Goal: Transaction & Acquisition: Purchase product/service

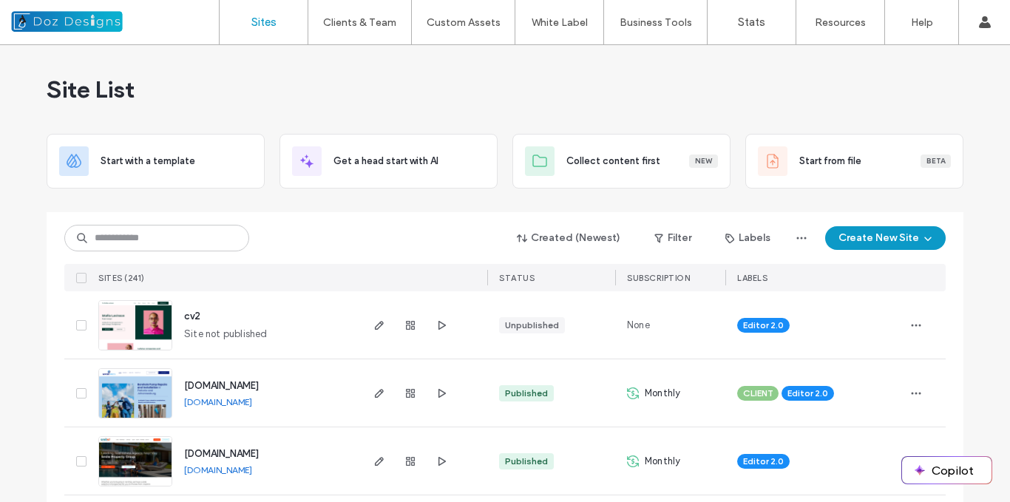
click at [148, 462] on img at bounding box center [135, 487] width 72 height 101
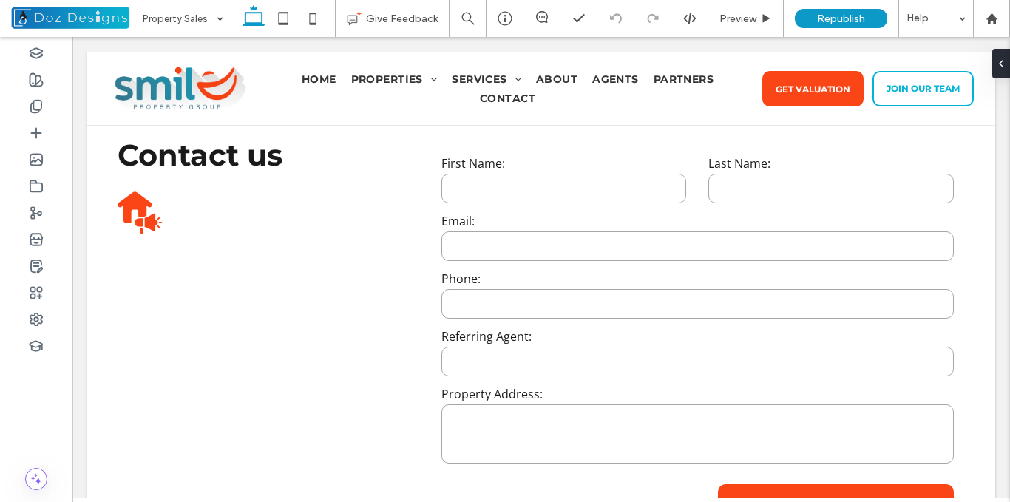
scroll to position [2093, 0]
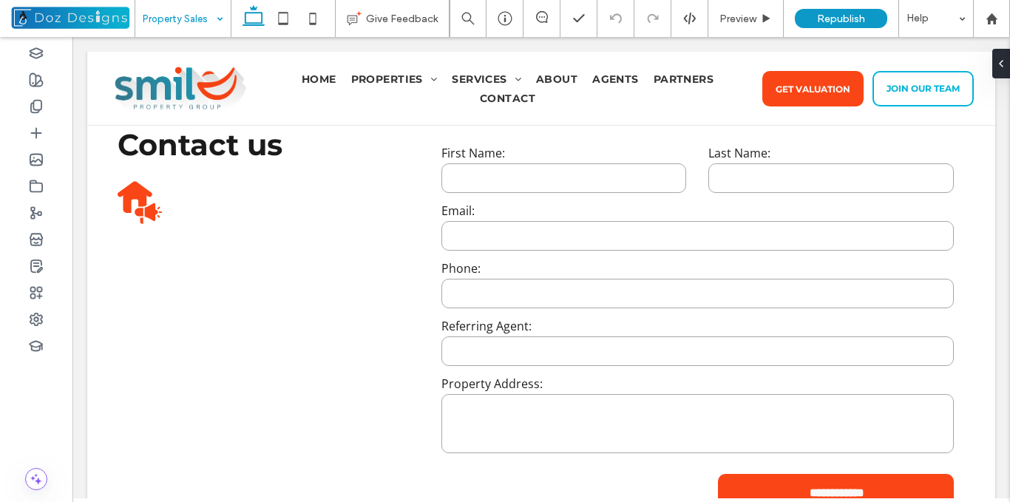
click at [199, 20] on input at bounding box center [179, 18] width 73 height 37
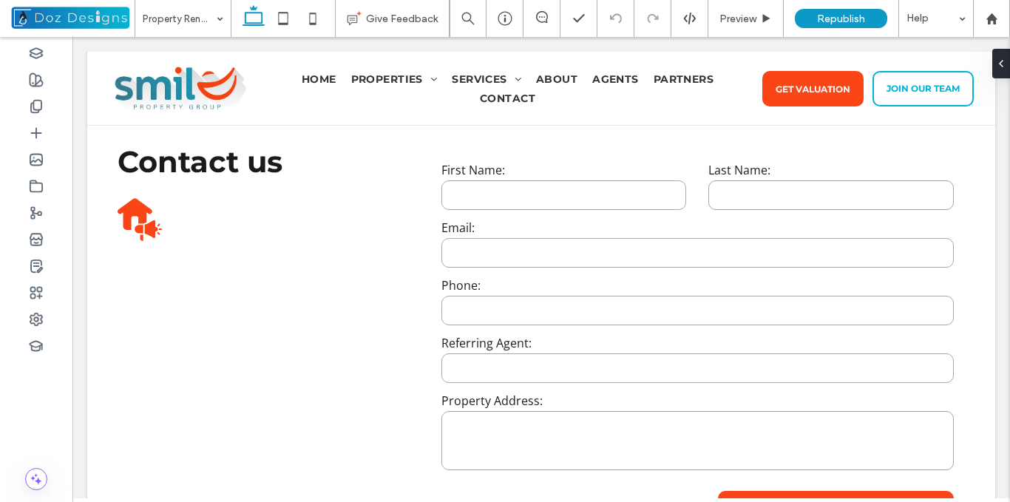
scroll to position [2547, 0]
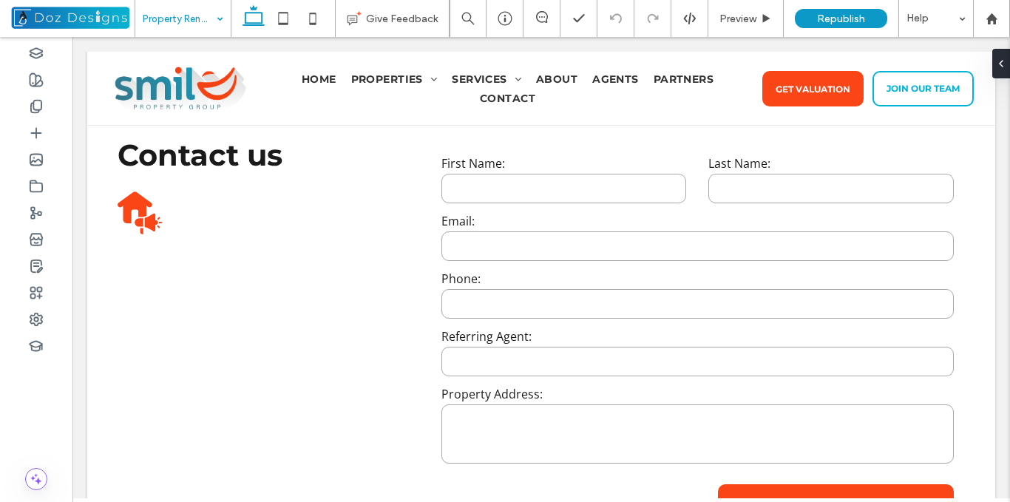
click at [208, 18] on input at bounding box center [179, 18] width 73 height 37
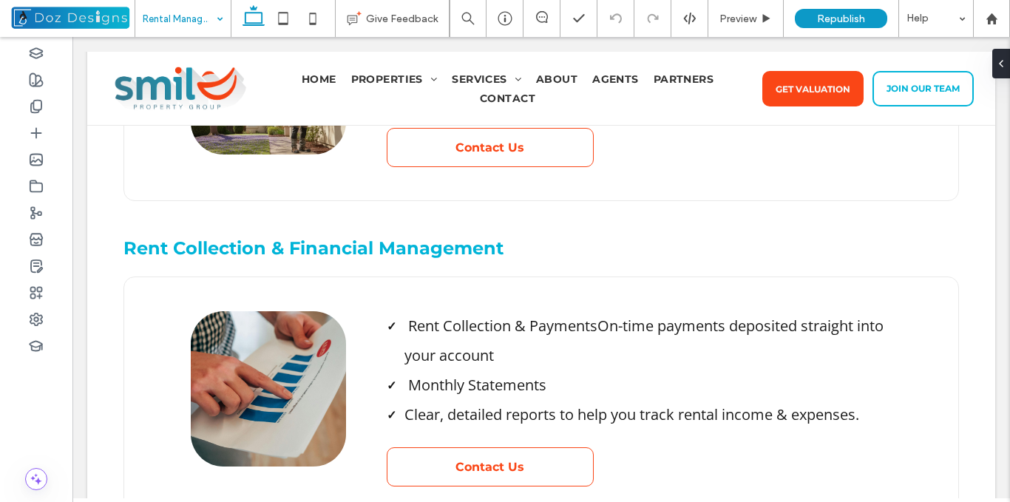
scroll to position [2732, 0]
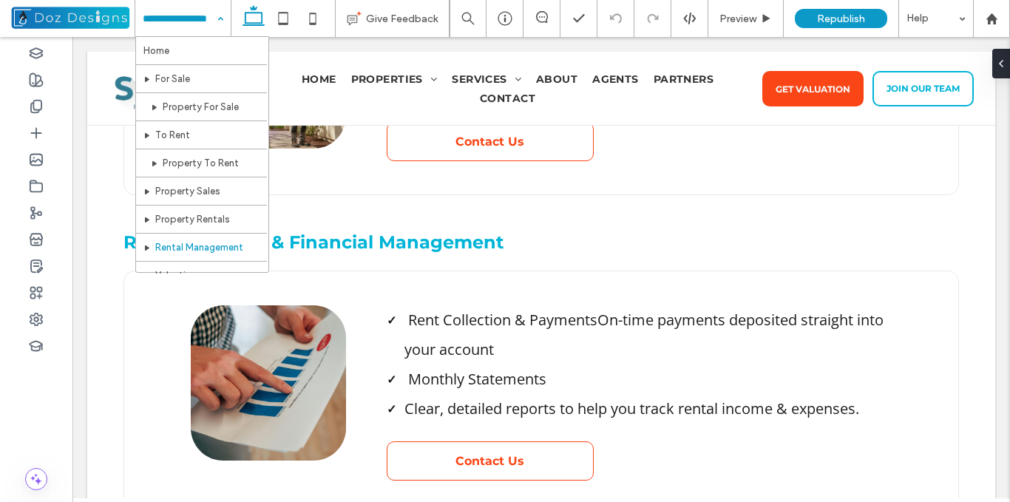
click at [189, 17] on input at bounding box center [179, 18] width 73 height 37
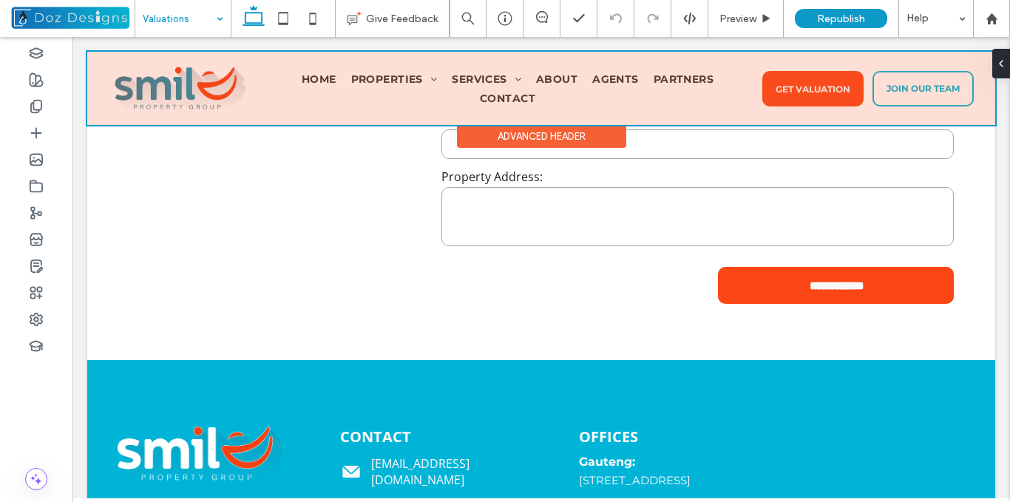
scroll to position [1670, 0]
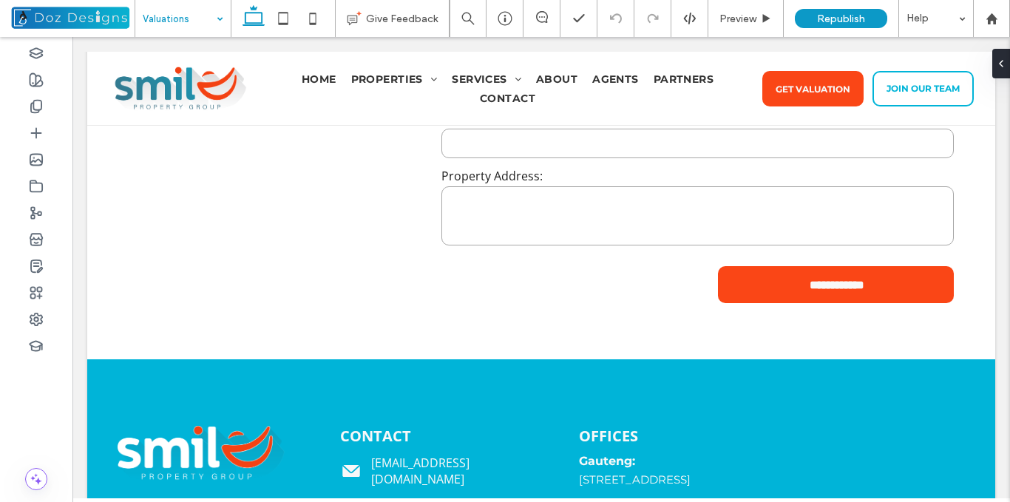
click at [196, 18] on input at bounding box center [179, 18] width 73 height 37
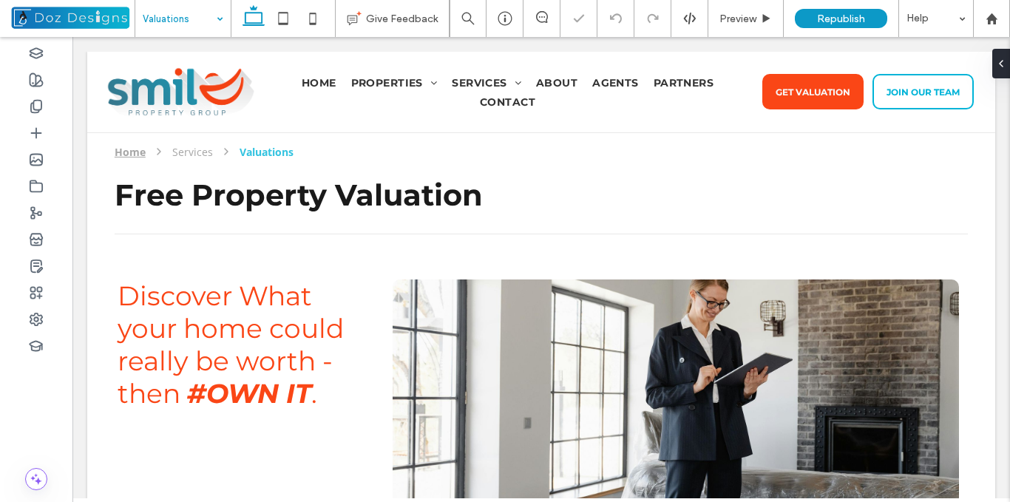
scroll to position [0, 0]
click at [197, 22] on input at bounding box center [179, 18] width 73 height 37
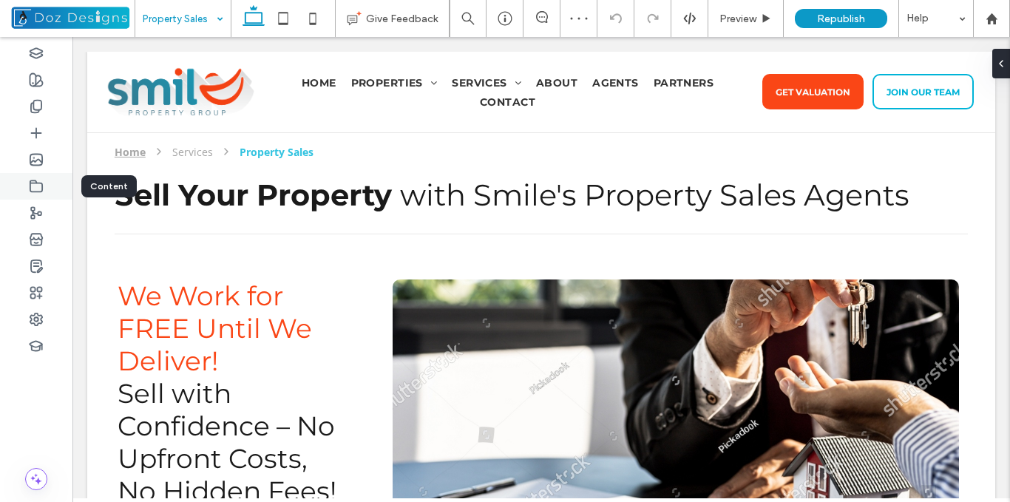
click at [40, 184] on icon at bounding box center [36, 186] width 15 height 15
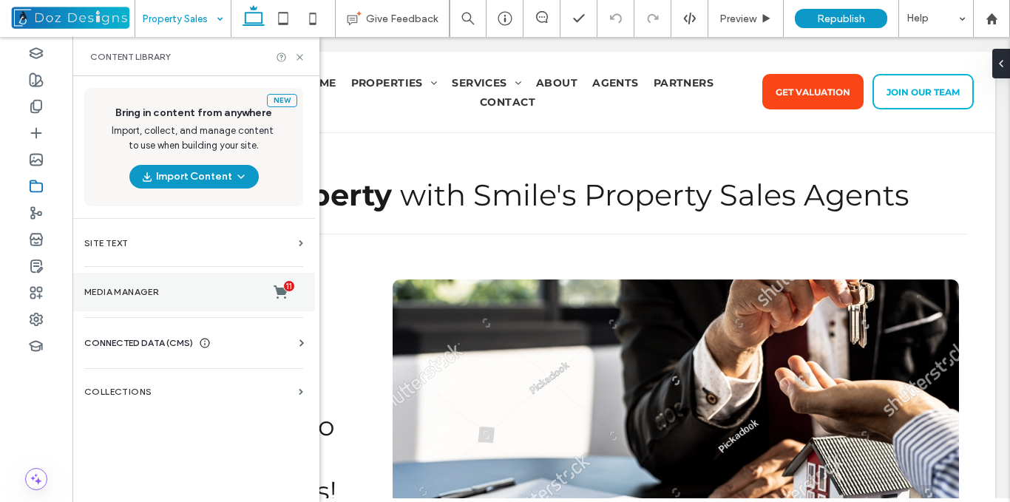
click at [252, 290] on label "Media Manager 11" at bounding box center [193, 292] width 219 height 15
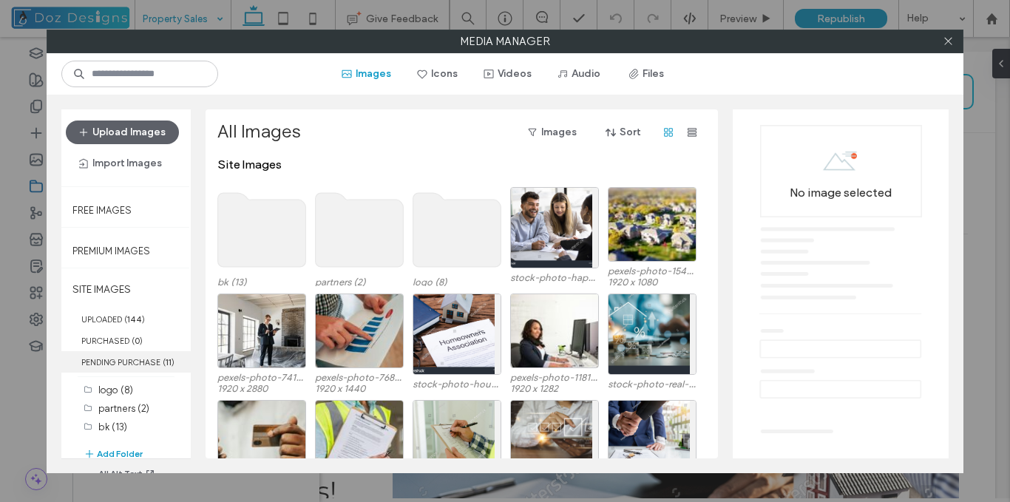
click at [135, 364] on label "PENDING PURCHASE ( 11 )" at bounding box center [125, 361] width 129 height 21
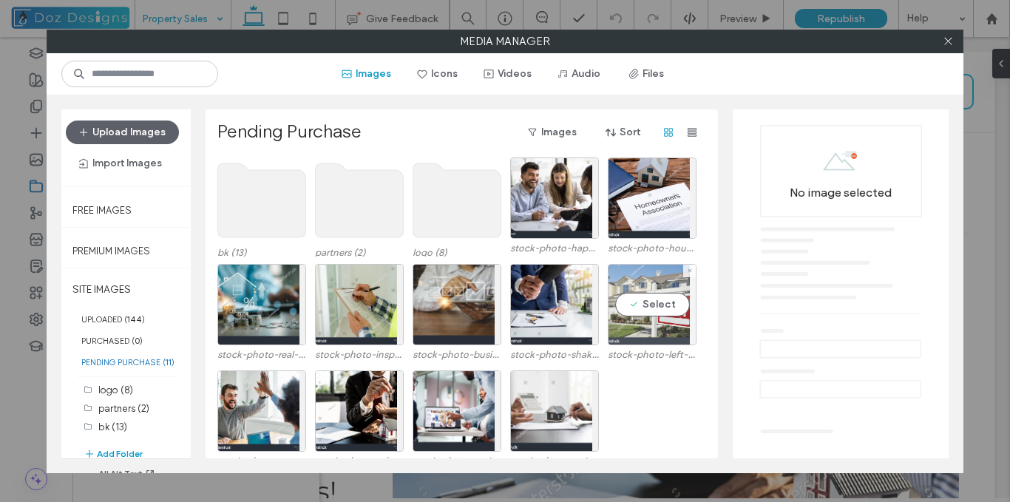
click at [646, 293] on div "Select" at bounding box center [651, 304] width 89 height 81
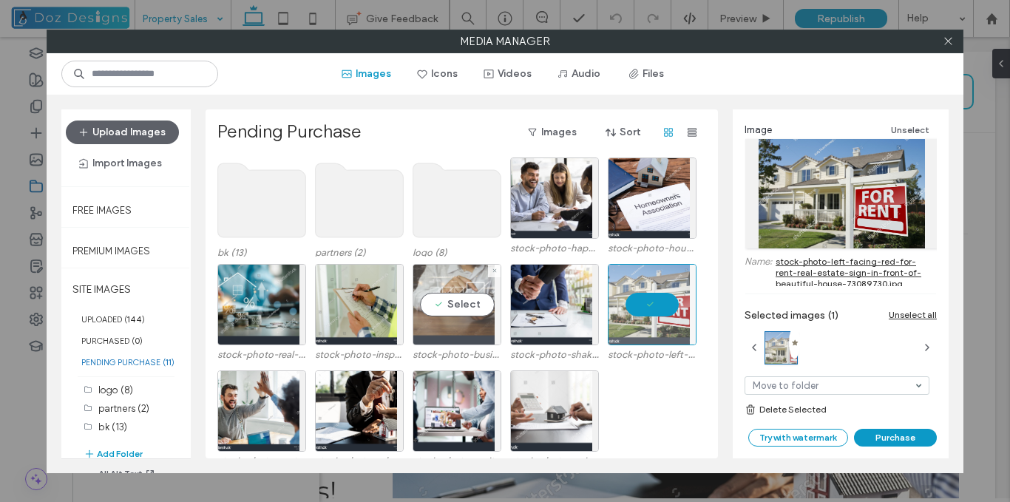
click at [452, 286] on div "Select" at bounding box center [456, 304] width 89 height 81
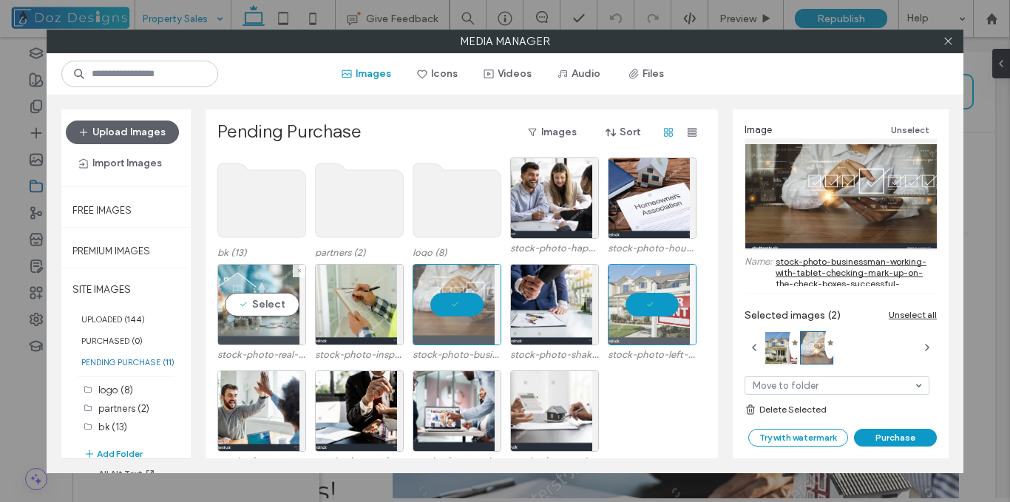
click at [266, 282] on div "Select" at bounding box center [261, 304] width 89 height 81
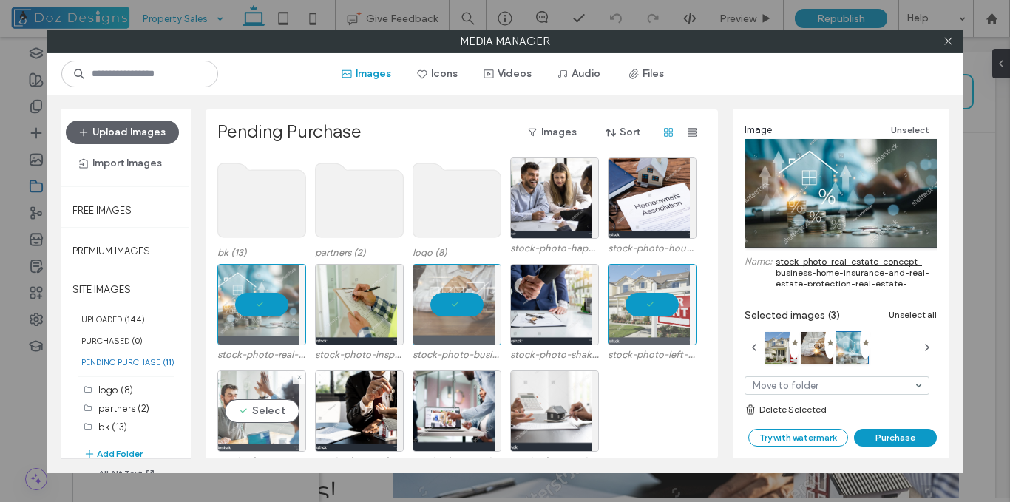
click at [256, 403] on div "Select" at bounding box center [261, 410] width 89 height 81
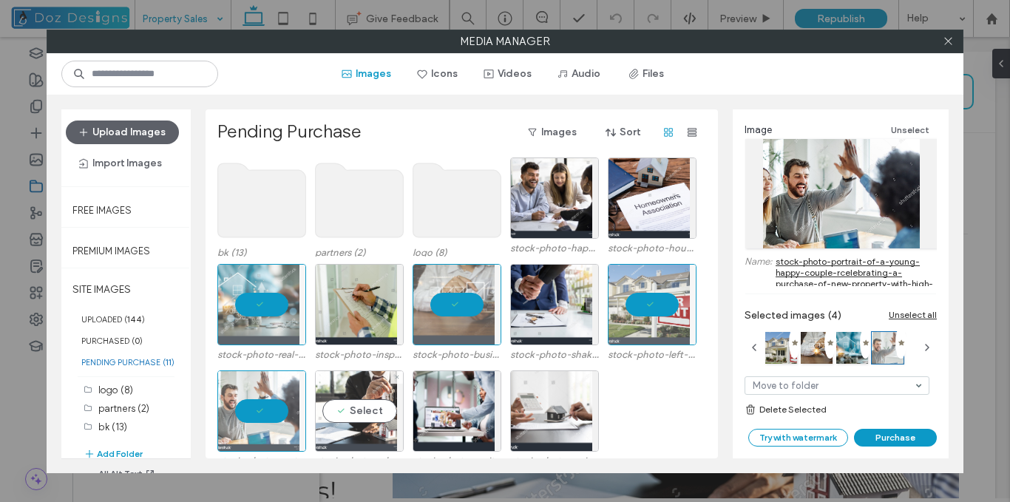
click at [372, 409] on div "Select" at bounding box center [359, 410] width 89 height 81
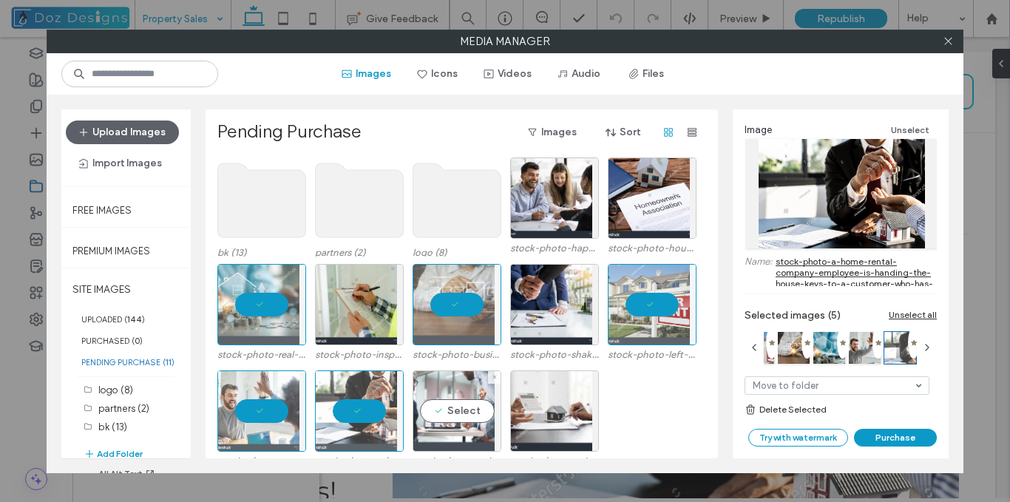
click at [452, 410] on div "Select" at bounding box center [456, 410] width 89 height 81
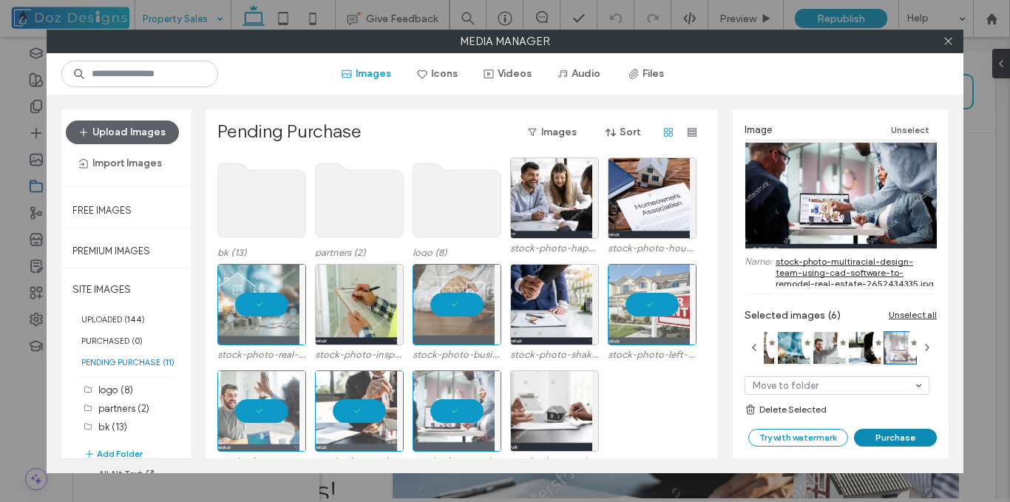
click at [901, 439] on button "Purchase" at bounding box center [895, 438] width 83 height 18
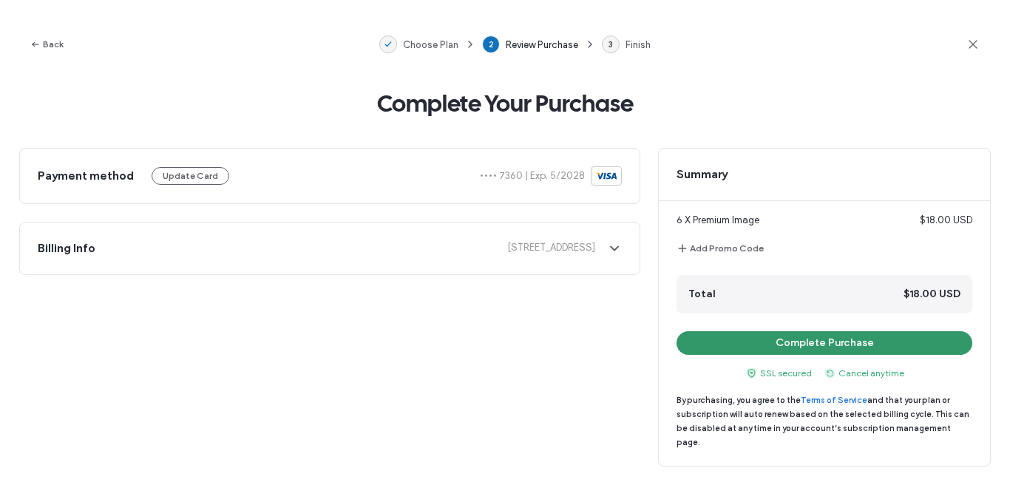
click at [855, 344] on button "Complete Purchase" at bounding box center [824, 343] width 296 height 24
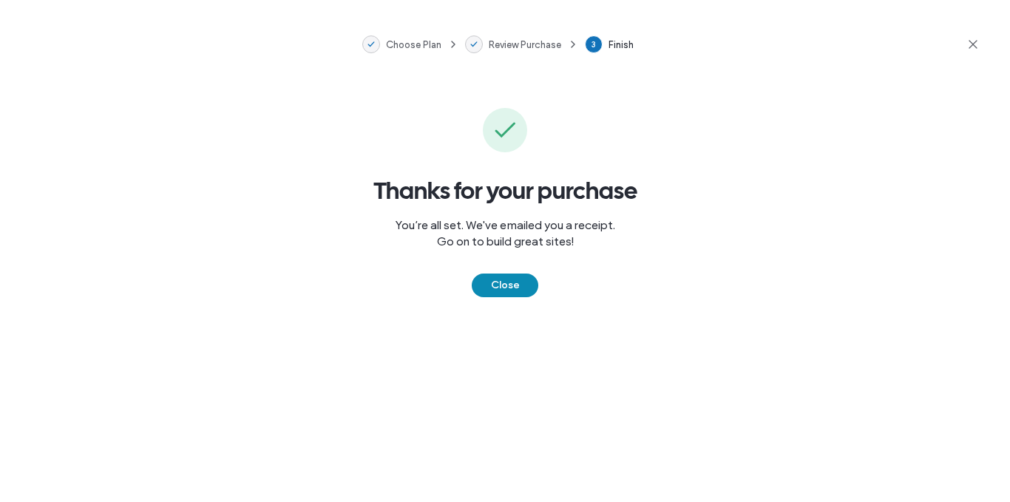
click at [517, 282] on button "Close" at bounding box center [505, 285] width 67 height 24
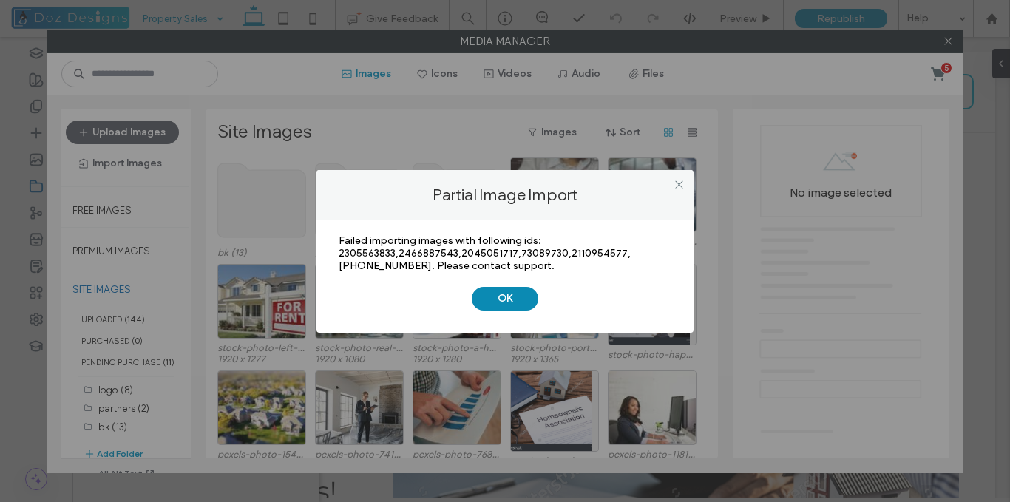
click at [515, 299] on button "OK" at bounding box center [505, 299] width 67 height 24
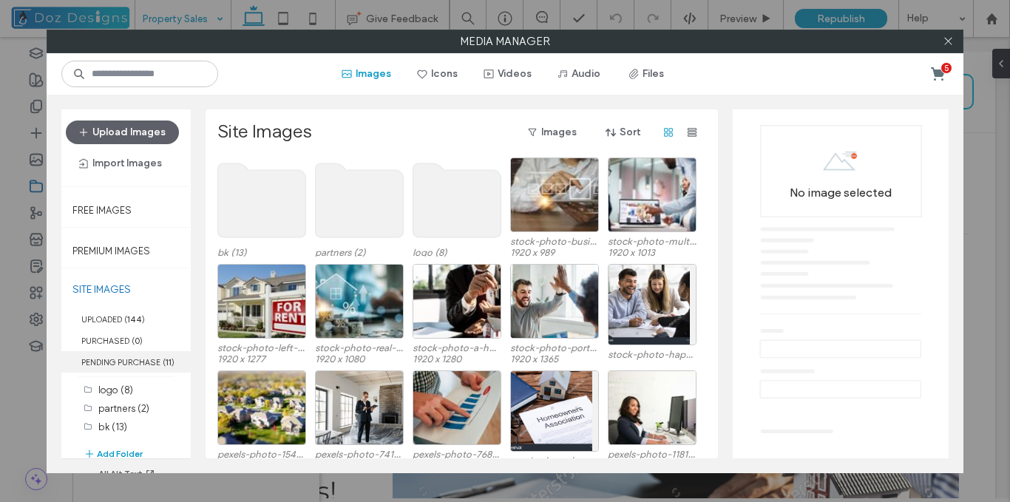
click at [137, 360] on label "PENDING PURCHASE ( 11 )" at bounding box center [125, 361] width 129 height 21
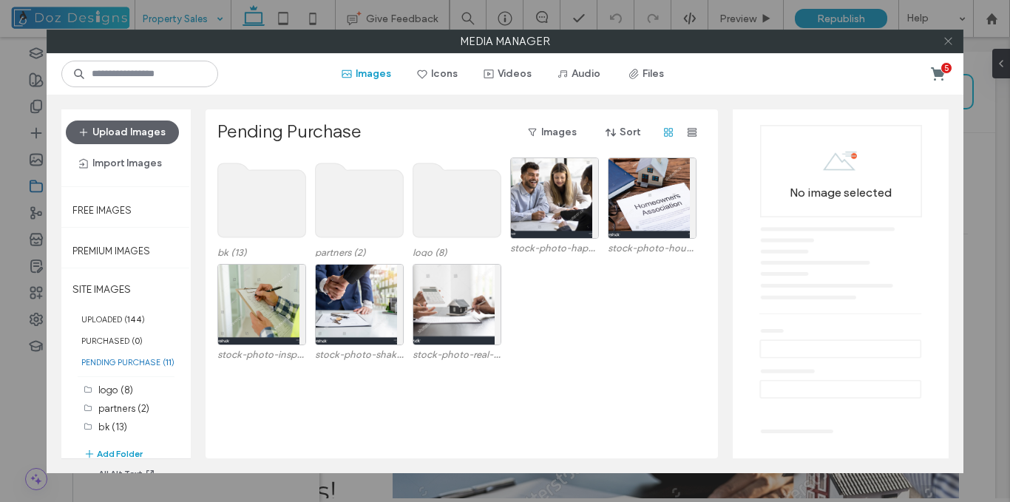
click at [947, 40] on icon at bounding box center [947, 40] width 11 height 11
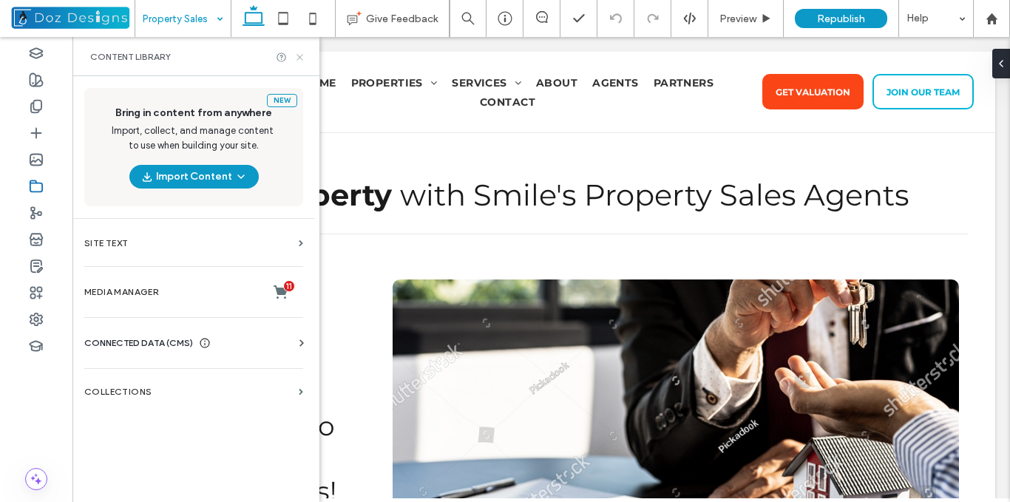
click at [296, 55] on icon at bounding box center [299, 57] width 11 height 11
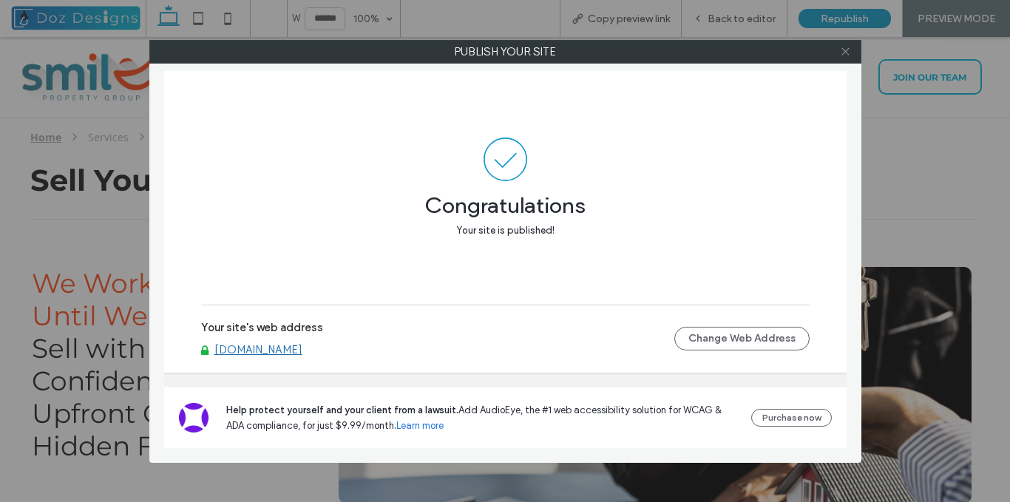
click at [842, 50] on icon at bounding box center [845, 51] width 11 height 11
